Goal: Check status: Check status

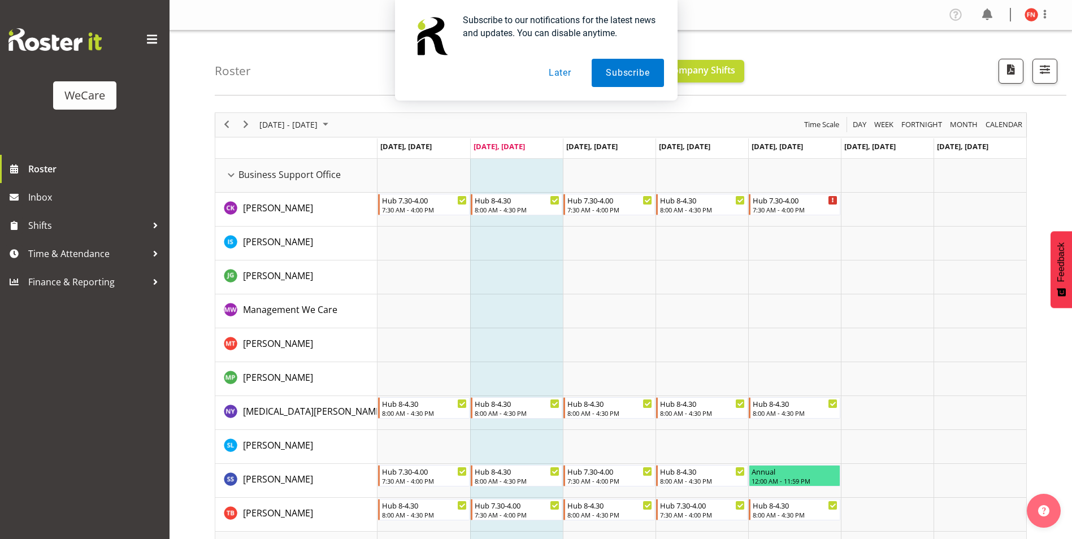
click at [563, 76] on button "Later" at bounding box center [560, 73] width 51 height 28
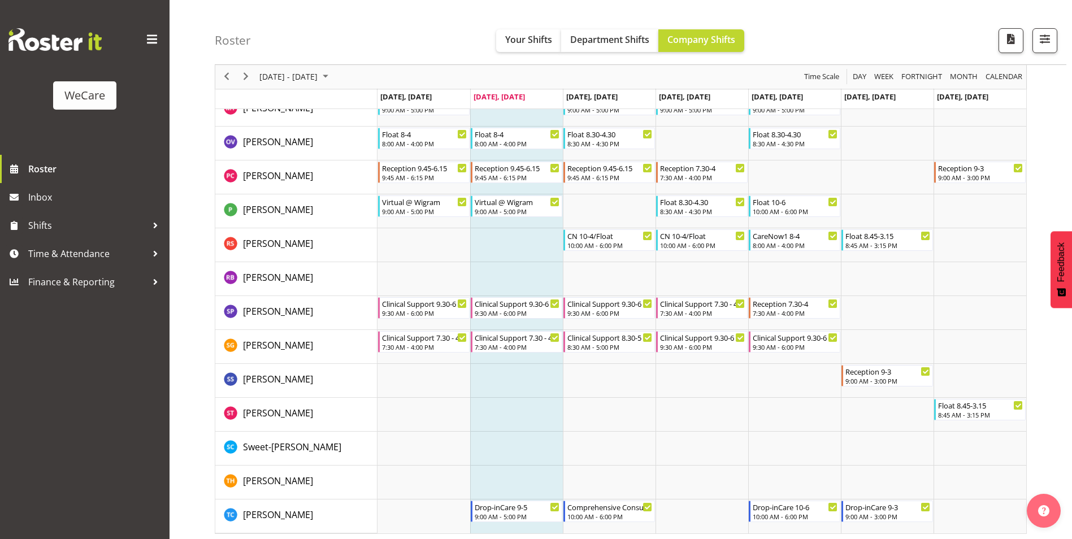
scroll to position [3324, 0]
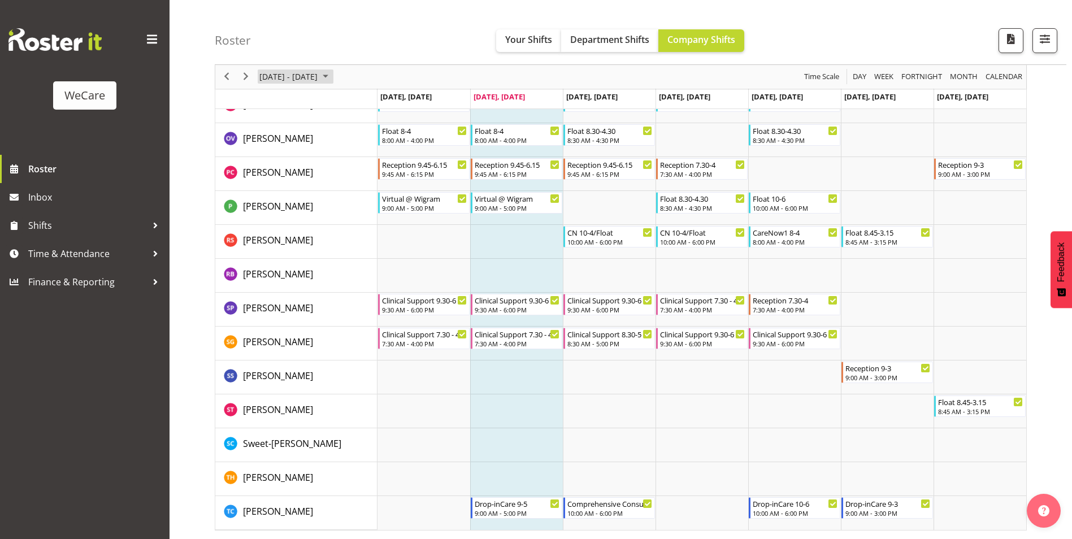
click at [302, 77] on span "[DATE] - [DATE]" at bounding box center [288, 77] width 60 height 14
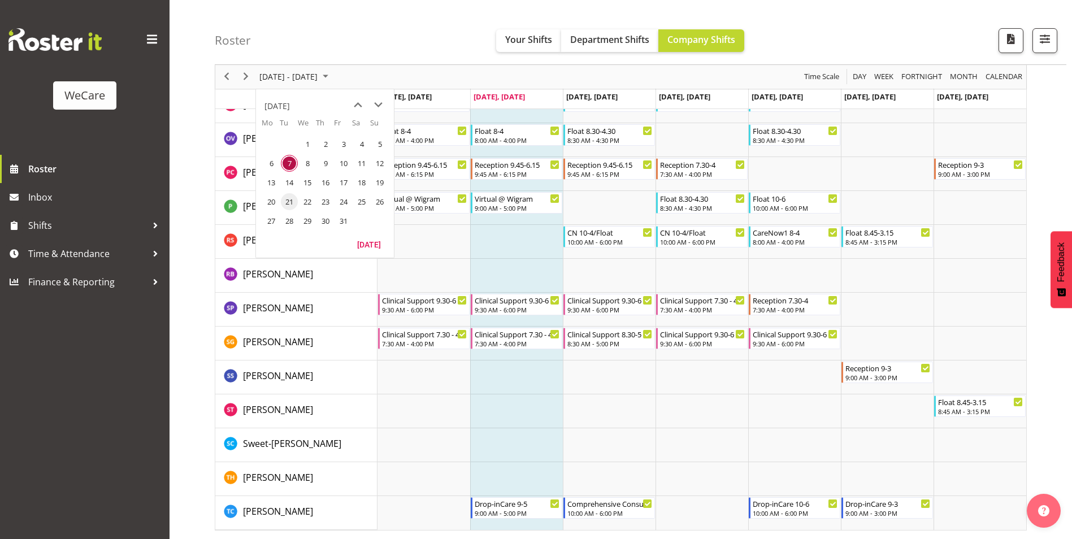
click at [280, 205] on td "21" at bounding box center [289, 201] width 18 height 19
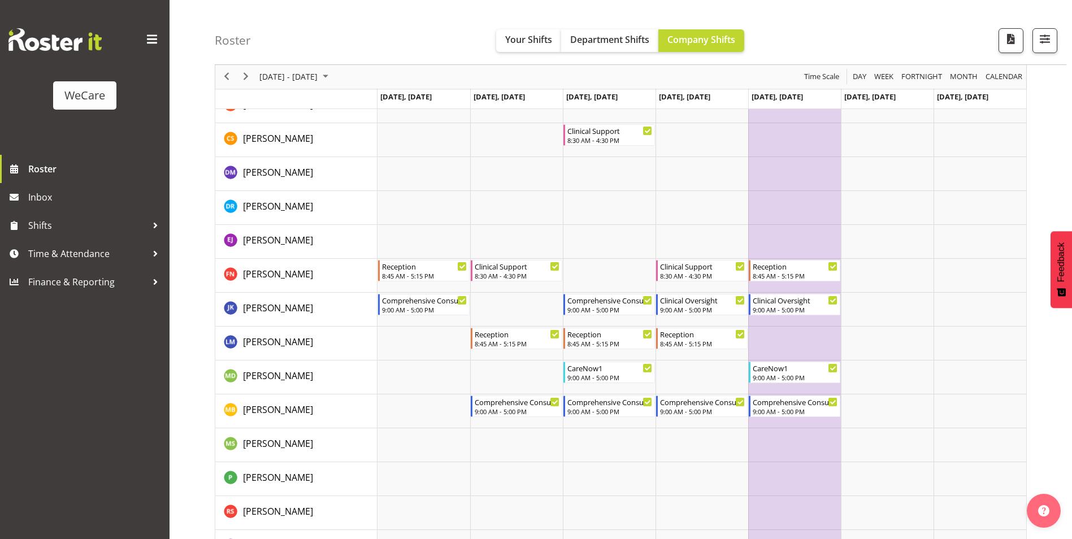
scroll to position [1256, 0]
click at [239, 78] on span "Next" at bounding box center [246, 77] width 14 height 14
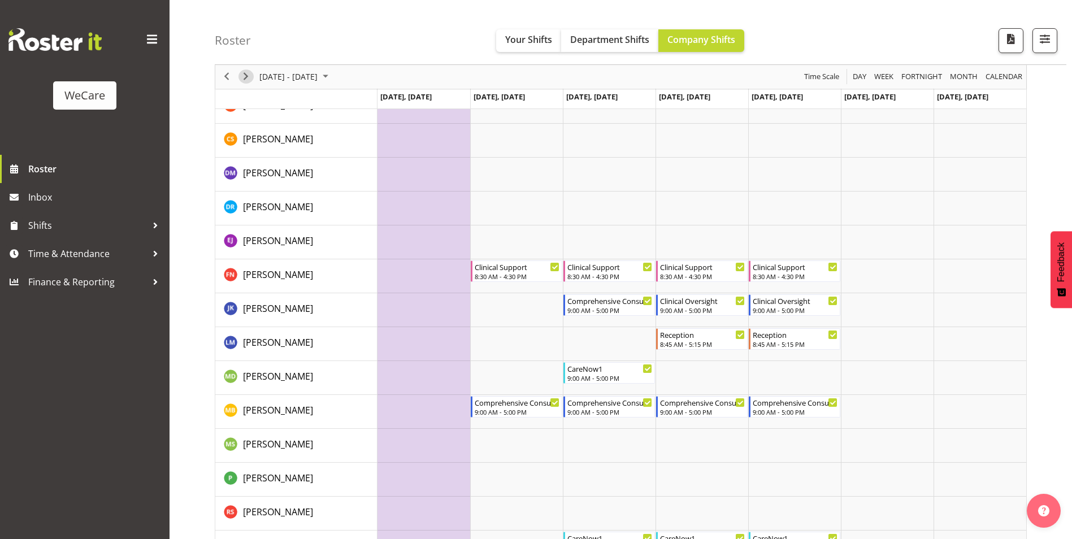
click at [242, 75] on span "Next" at bounding box center [246, 77] width 14 height 14
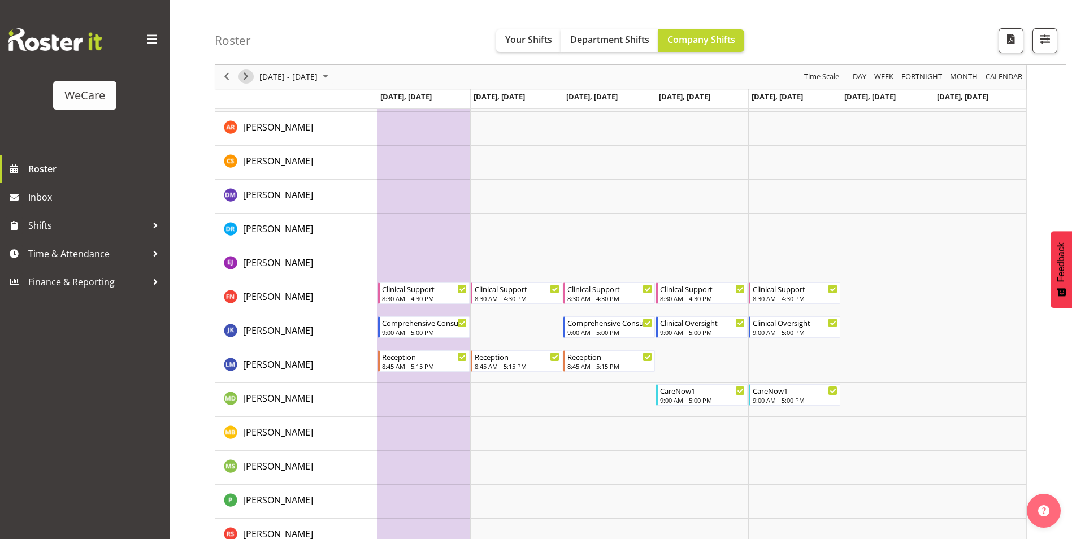
click at [247, 71] on span "Next" at bounding box center [246, 77] width 14 height 14
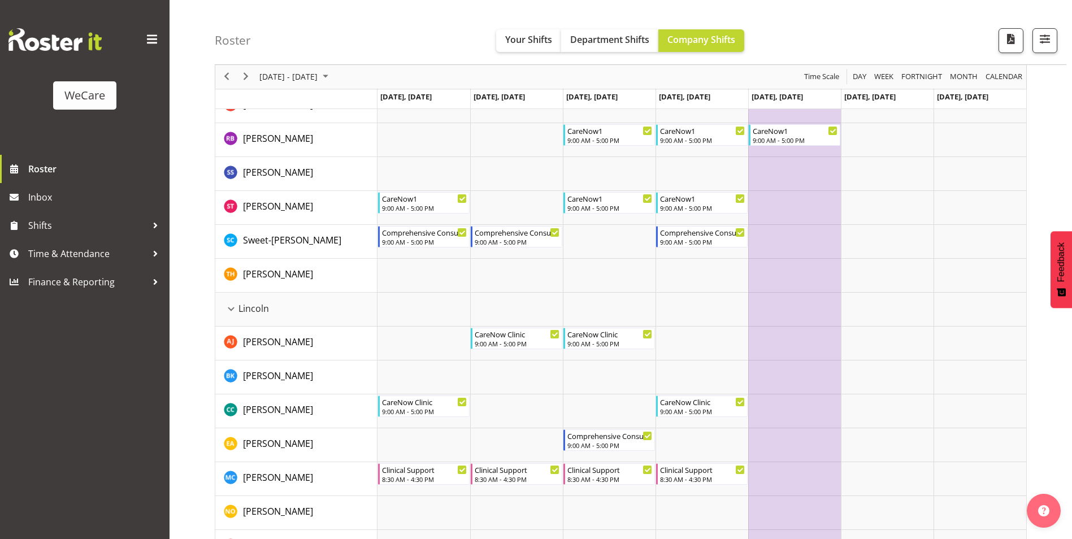
scroll to position [1538, 0]
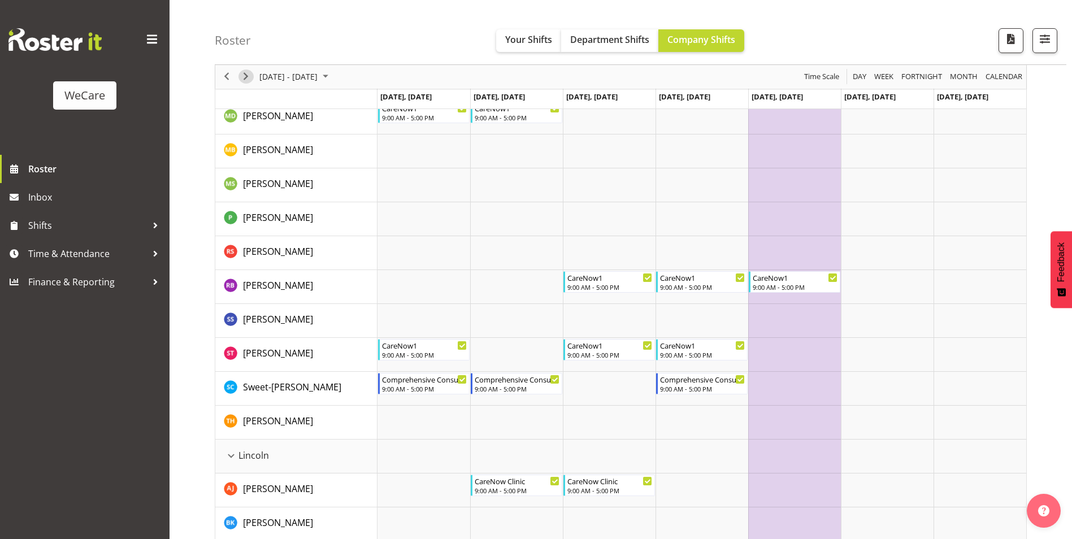
click at [249, 80] on span "Next" at bounding box center [246, 77] width 14 height 14
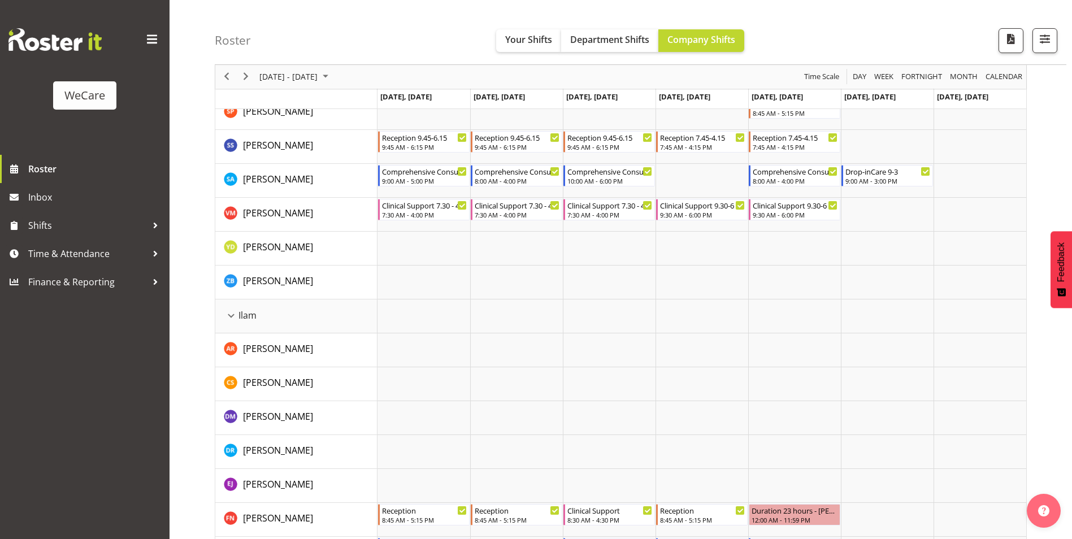
scroll to position [1130, 0]
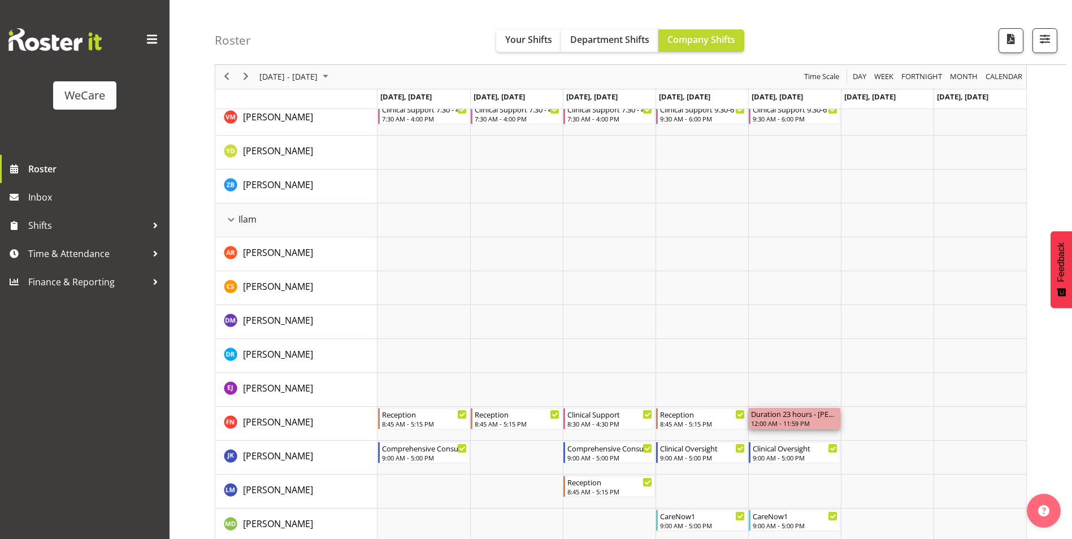
click at [784, 420] on div "12:00 AM - 11:59 PM" at bounding box center [794, 423] width 87 height 9
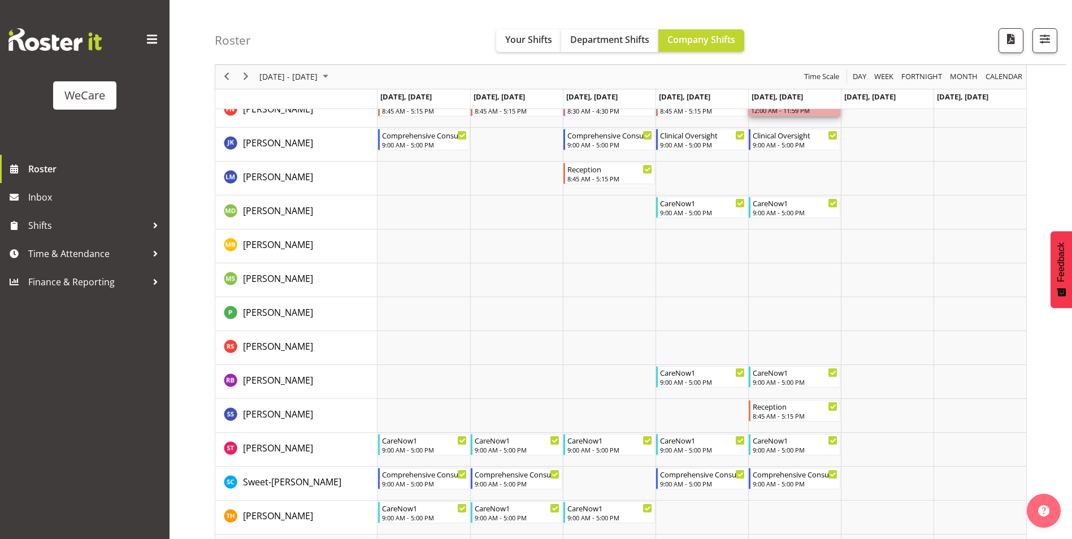
scroll to position [1413, 0]
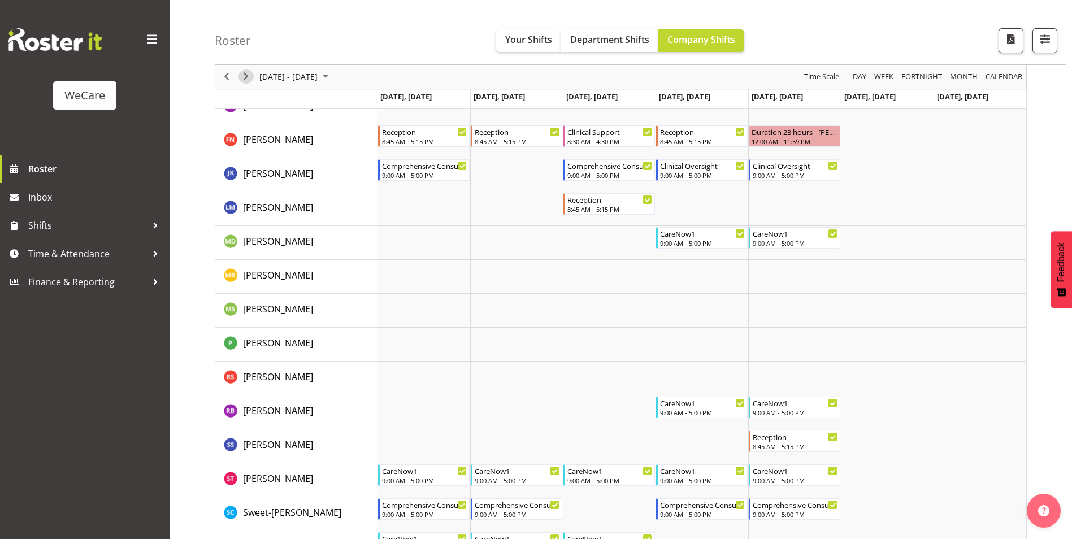
click at [251, 73] on span "Next" at bounding box center [246, 77] width 14 height 14
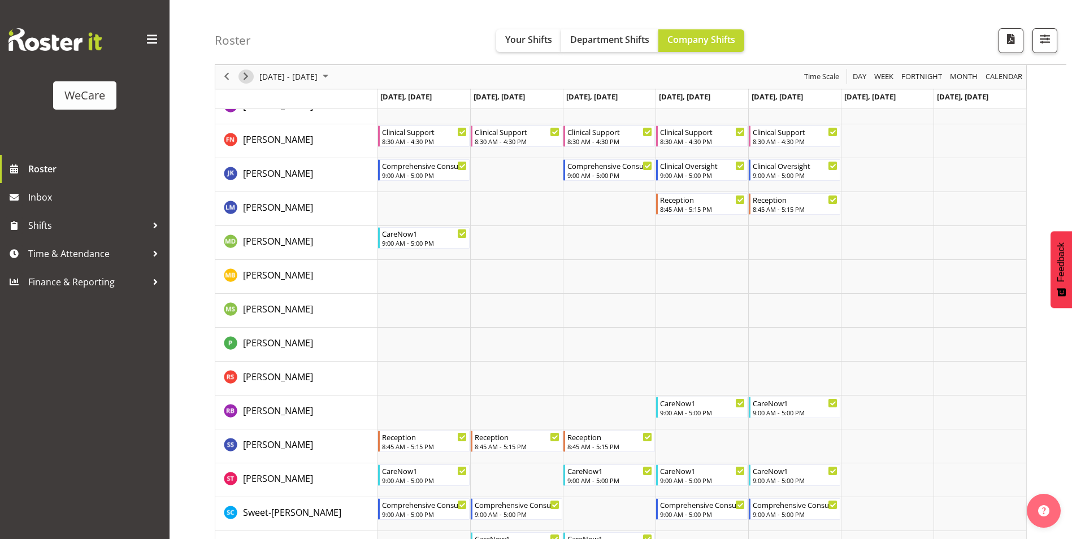
click at [247, 82] on span "Next" at bounding box center [246, 77] width 14 height 14
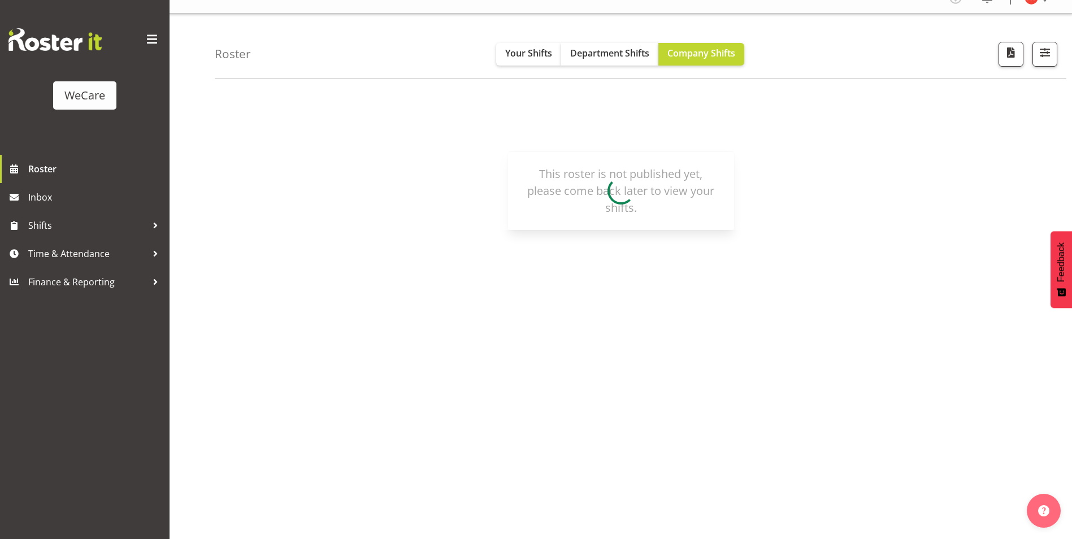
scroll to position [17, 0]
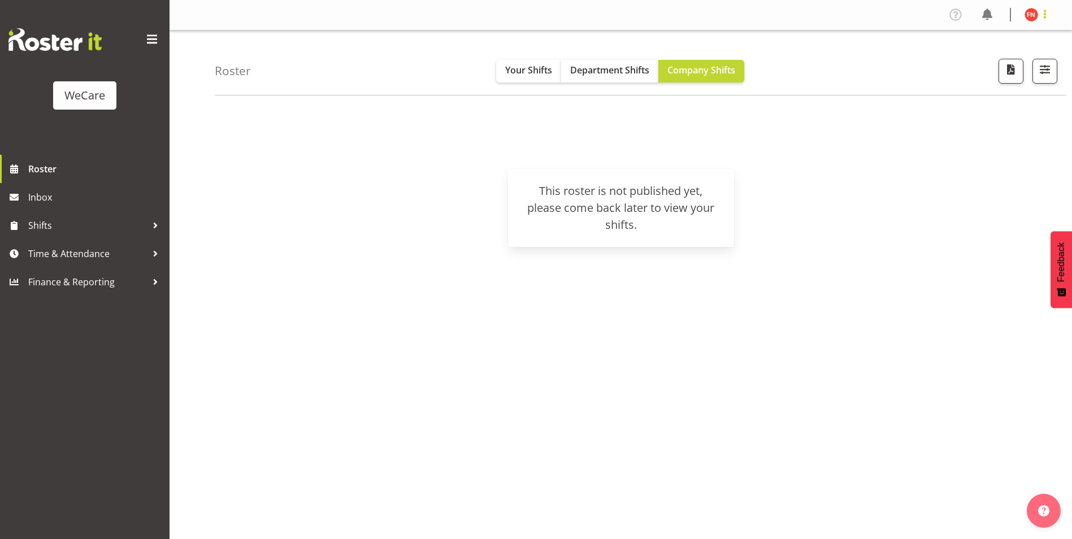
click at [1041, 16] on span at bounding box center [1045, 14] width 14 height 14
click at [1000, 63] on link "Log Out" at bounding box center [997, 59] width 108 height 20
